Goal: Book appointment/travel/reservation

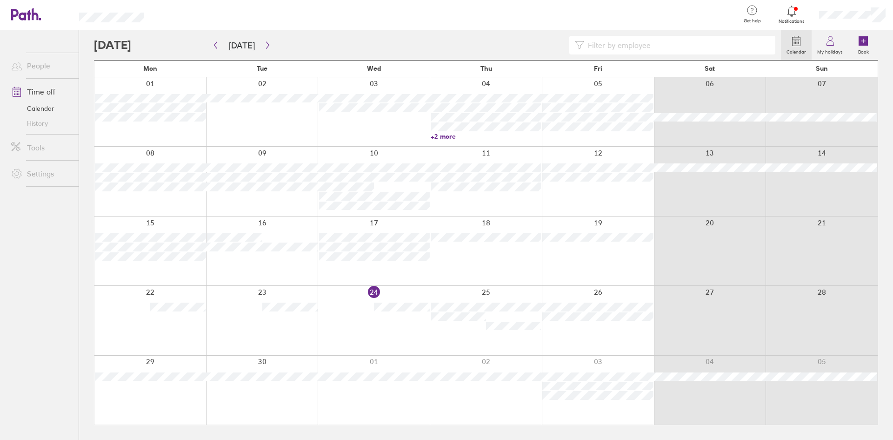
click at [562, 336] on div at bounding box center [598, 320] width 112 height 69
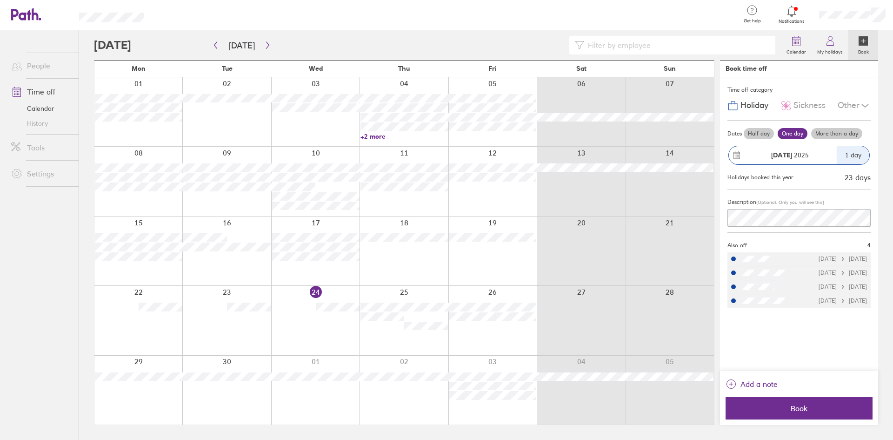
click at [522, 332] on div at bounding box center [493, 320] width 88 height 69
click at [754, 132] on label "Half day" at bounding box center [759, 133] width 30 height 11
click at [0, 0] on input "Half day" at bounding box center [0, 0] width 0 height 0
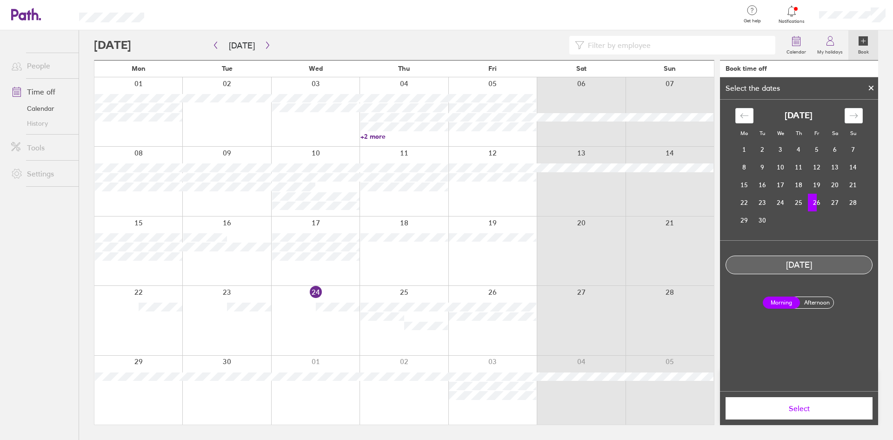
click at [871, 89] on icon at bounding box center [872, 88] width 4 height 4
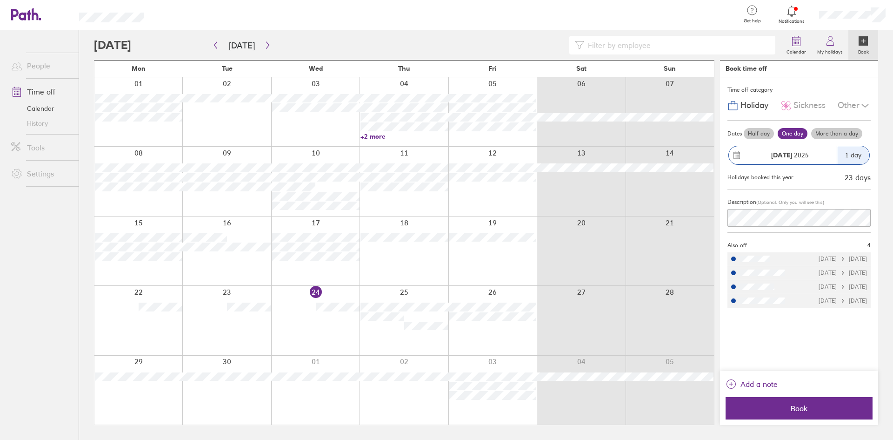
click at [764, 133] on label "Half day" at bounding box center [759, 133] width 30 height 11
click at [0, 0] on input "Half day" at bounding box center [0, 0] width 0 height 0
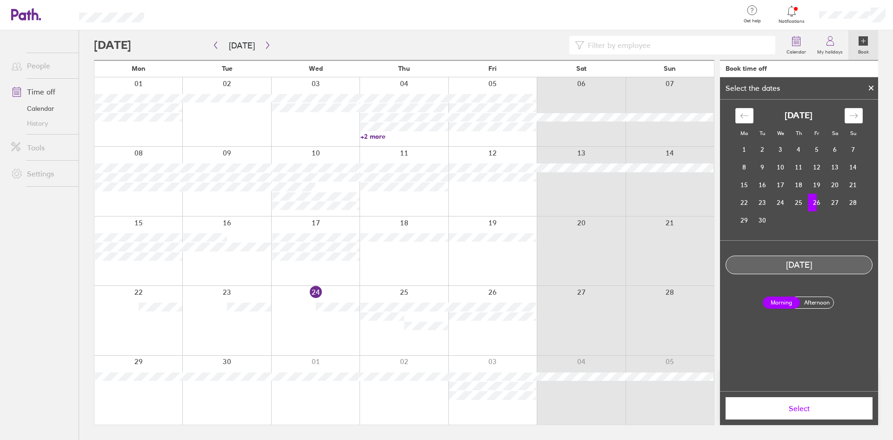
click at [809, 306] on label "Afternoon" at bounding box center [816, 302] width 37 height 11
click at [0, 0] on input "Afternoon" at bounding box center [0, 0] width 0 height 0
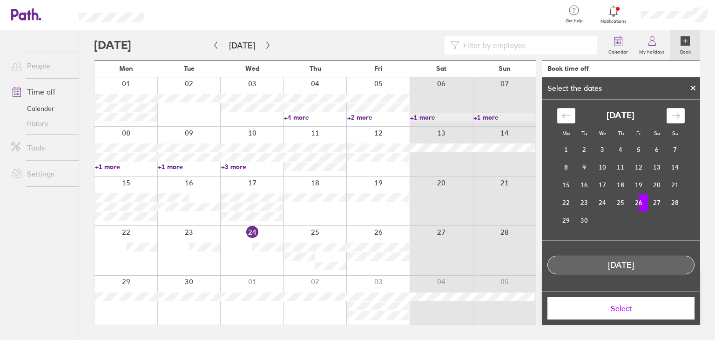
click at [691, 88] on icon at bounding box center [693, 88] width 7 height 6
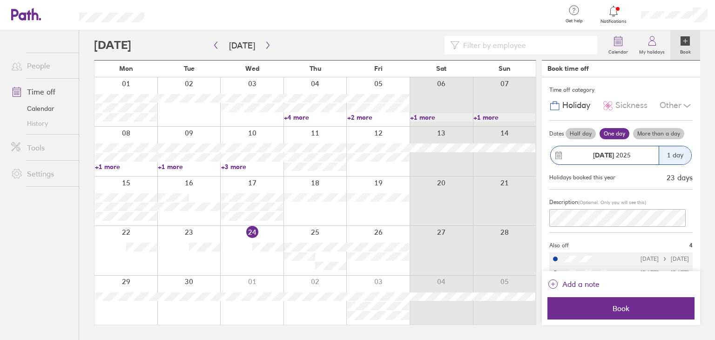
click at [681, 103] on icon at bounding box center [686, 105] width 11 height 11
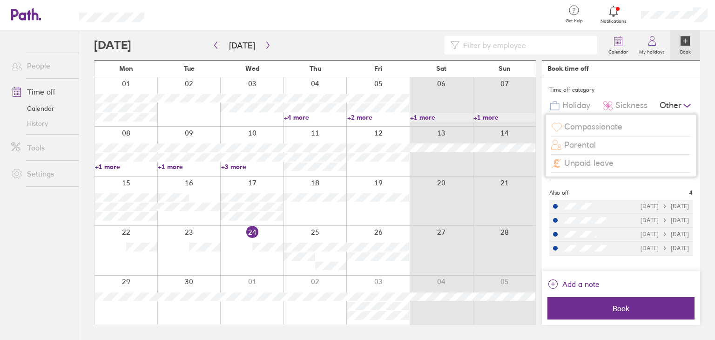
click at [583, 166] on span "Unpaid leave" at bounding box center [588, 163] width 49 height 10
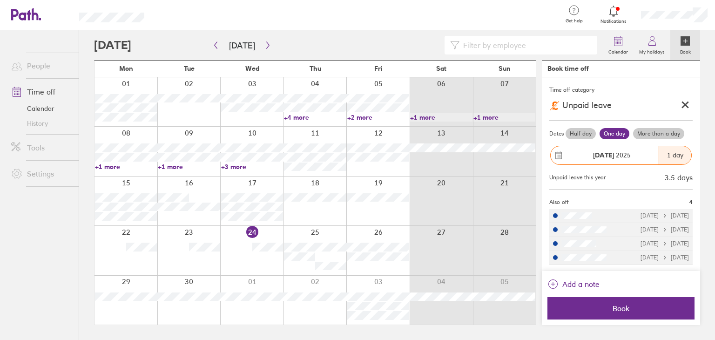
click at [568, 134] on label "Half day" at bounding box center [580, 133] width 30 height 11
click at [0, 0] on input "Half day" at bounding box center [0, 0] width 0 height 0
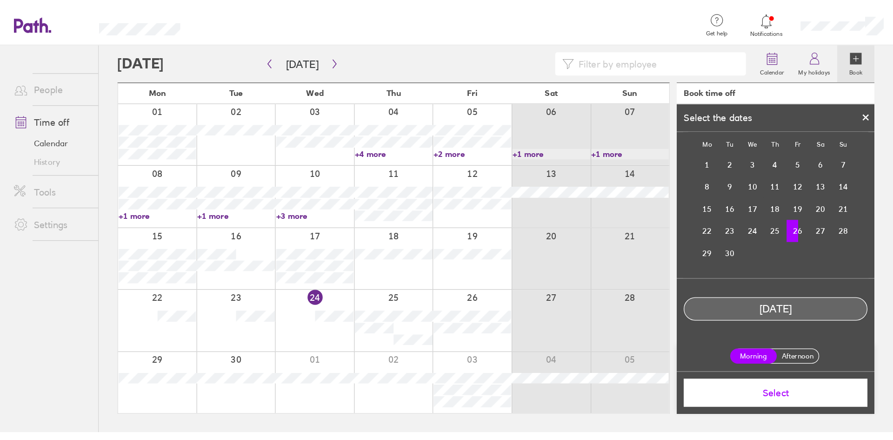
scroll to position [24, 0]
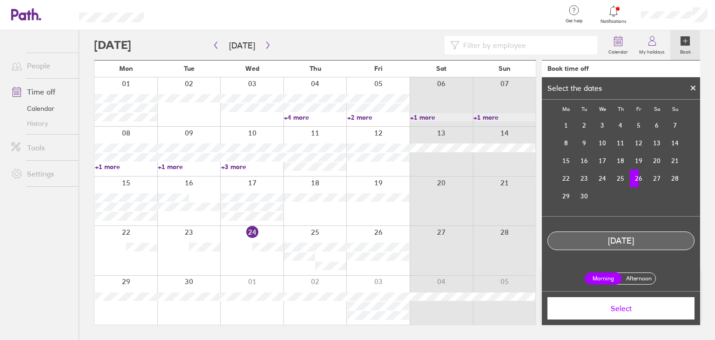
click at [637, 278] on label "Afternoon" at bounding box center [638, 278] width 37 height 11
click at [0, 0] on input "Afternoon" at bounding box center [0, 0] width 0 height 0
click at [623, 307] on span "Select" at bounding box center [621, 308] width 134 height 8
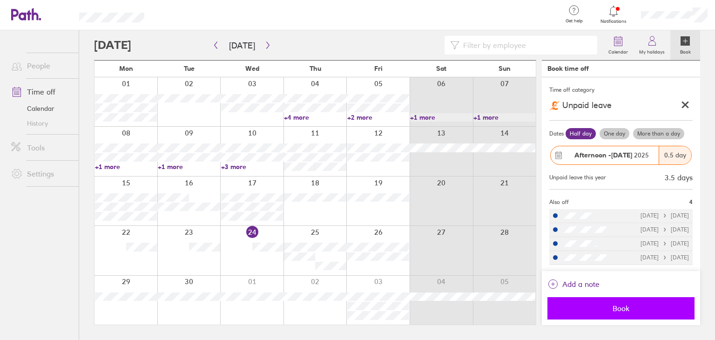
click at [615, 309] on span "Book" at bounding box center [621, 308] width 134 height 8
